Goal: Navigation & Orientation: Find specific page/section

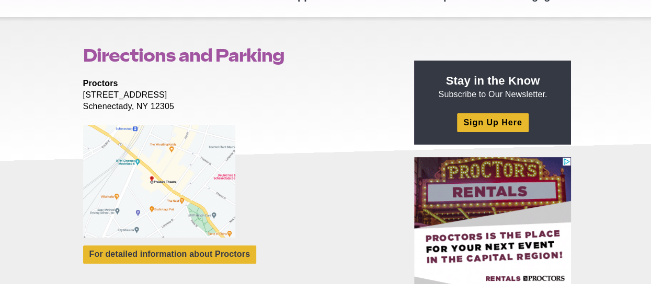
scroll to position [84, 0]
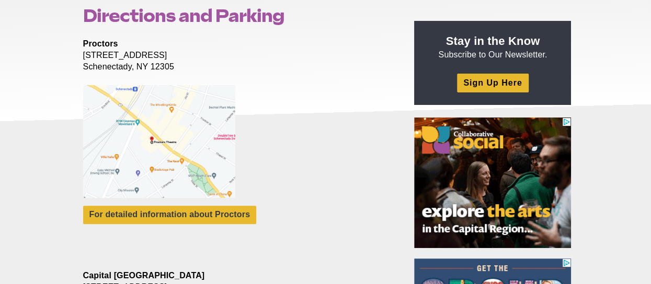
scroll to position [146, 0]
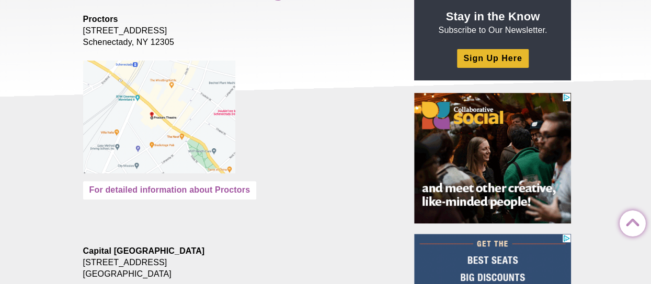
click at [205, 181] on link "For detailed information about Proctors" at bounding box center [170, 190] width 174 height 18
